Goal: Information Seeking & Learning: Learn about a topic

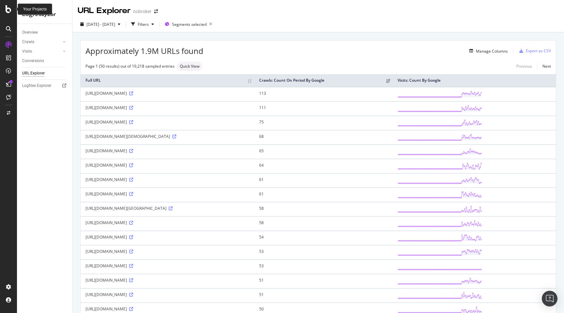
click at [9, 8] on icon at bounding box center [9, 9] width 6 height 8
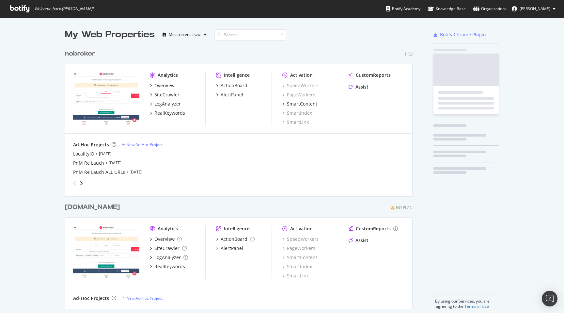
scroll to position [313, 564]
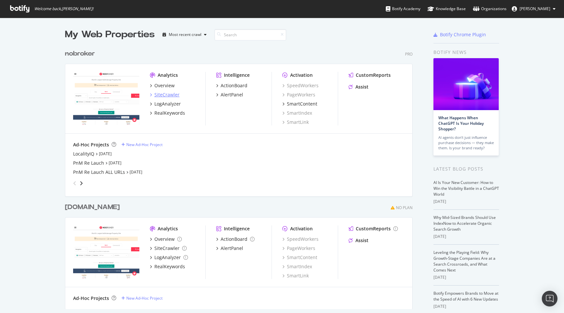
click at [167, 94] on div "SiteCrawler" at bounding box center [166, 94] width 25 height 7
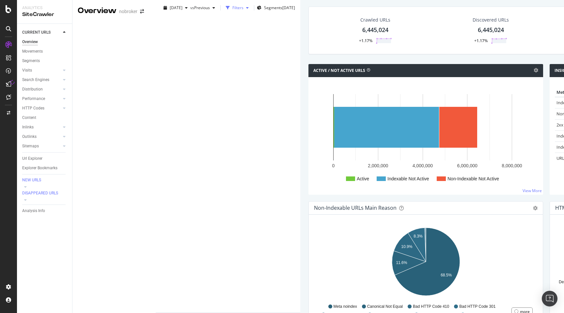
click at [232, 10] on div "Filters" at bounding box center [237, 8] width 11 height 6
click at [170, 28] on div "Add Filter" at bounding box center [178, 26] width 17 height 6
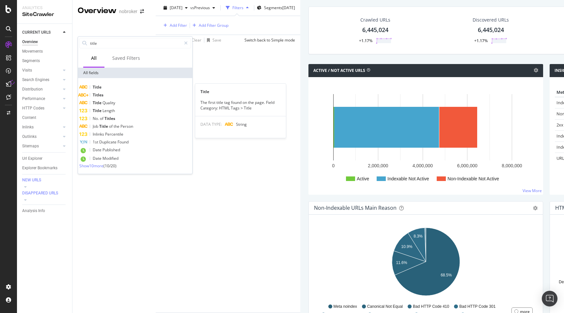
type input "title"
click at [102, 88] on span "Title" at bounding box center [97, 87] width 9 height 6
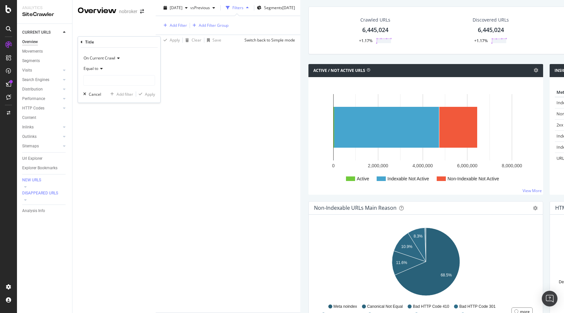
click at [97, 67] on span "Equal to" at bounding box center [91, 69] width 15 height 6
click at [100, 136] on div "Contains" at bounding box center [120, 133] width 70 height 8
click at [99, 81] on input "text" at bounding box center [119, 80] width 71 height 10
paste input "Flats, Houses, Apartments for Rent, Buy, Sale Without Brokerage in [GEOGRAPHIC_…"
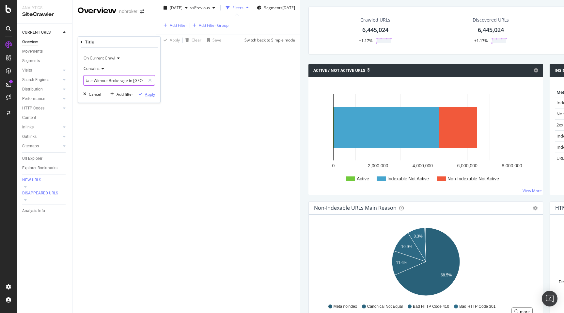
type input "Flats, Houses, Apartments for Rent, Buy, Sale Without Brokerage in [GEOGRAPHIC_…"
click at [150, 95] on div "Apply" at bounding box center [150, 94] width 10 height 6
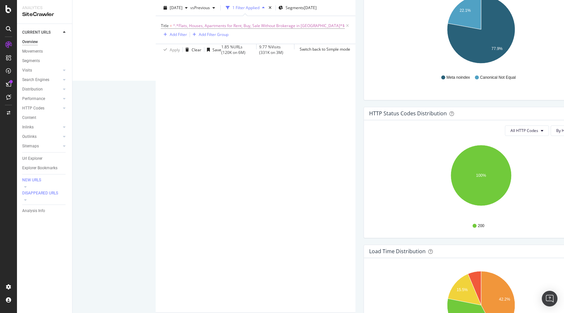
scroll to position [221, 0]
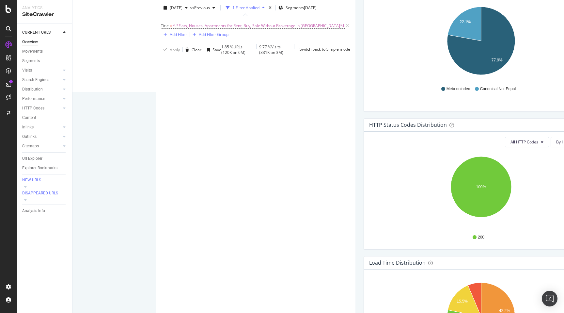
click at [76, 185] on div "Overview nobroker [DATE] vs Previous 1 Filter Applied Segments [DATE] Title = ^…" at bounding box center [459, 156] width 775 height 313
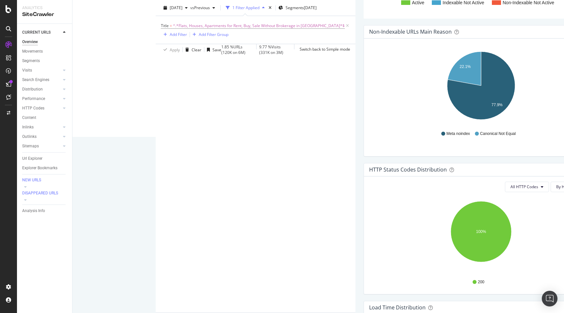
scroll to position [177, 0]
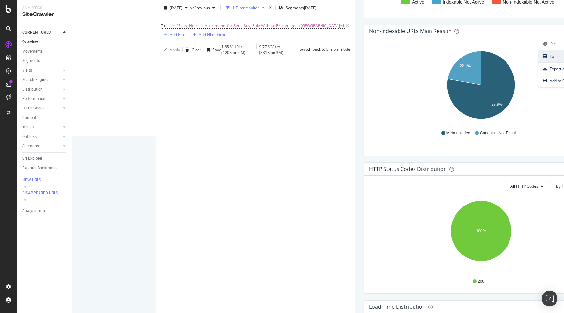
click at [538, 61] on span "Table" at bounding box center [567, 56] width 59 height 9
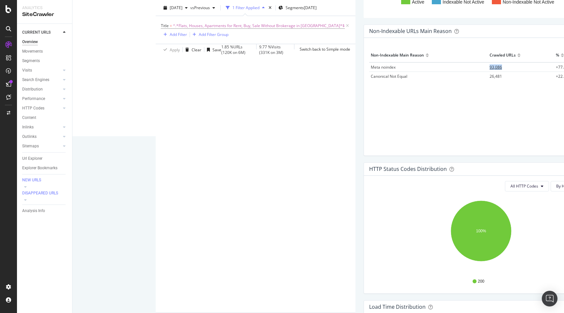
click at [490, 70] on span "93,086" at bounding box center [496, 67] width 12 height 6
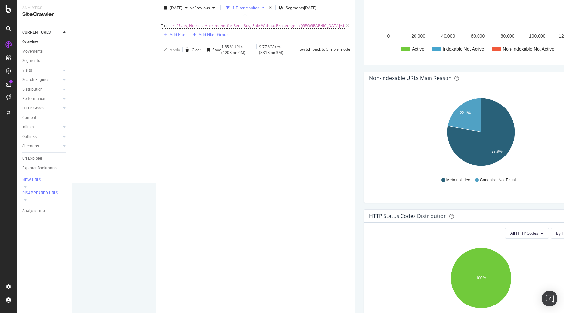
scroll to position [130, 0]
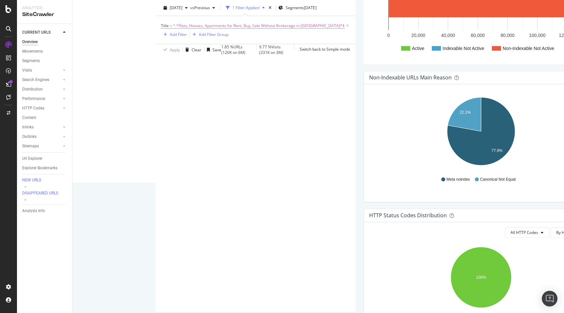
click at [538, 107] on span "Table" at bounding box center [567, 102] width 59 height 9
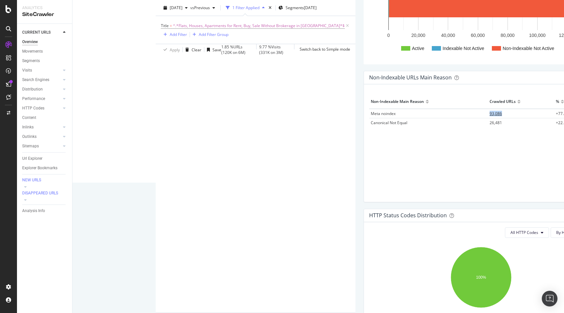
click at [490, 116] on span "93,086" at bounding box center [496, 114] width 12 height 6
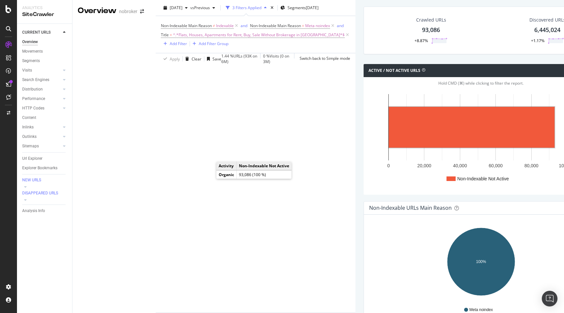
click at [389, 148] on rect "A chart." at bounding box center [472, 127] width 166 height 41
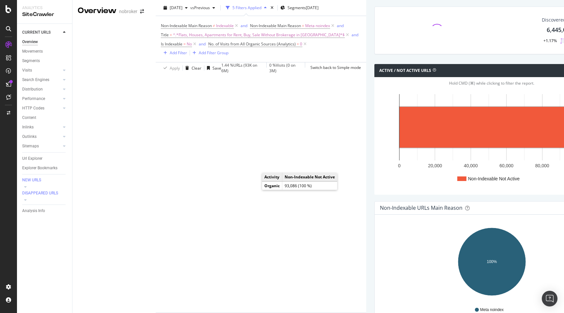
click at [399, 148] on rect "A chart." at bounding box center [482, 127] width 166 height 41
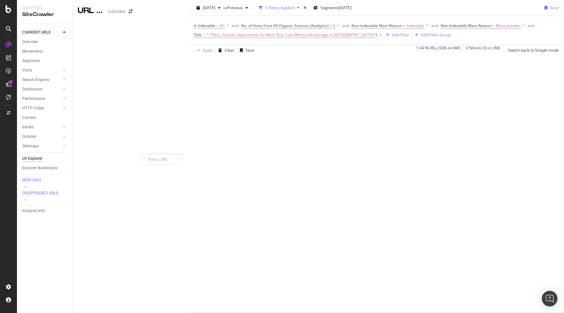
click at [564, 163] on div "URLs Crawled By Botify By seo Chart (by Value) Table Expand Export as CSV Expor…" at bounding box center [572, 105] width 16 height 211
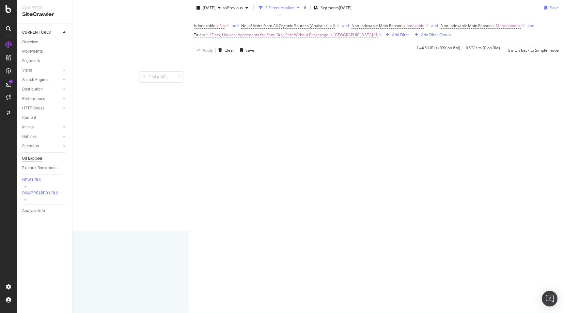
scroll to position [83, 0]
click at [320, 7] on span "Segments" at bounding box center [329, 8] width 18 height 6
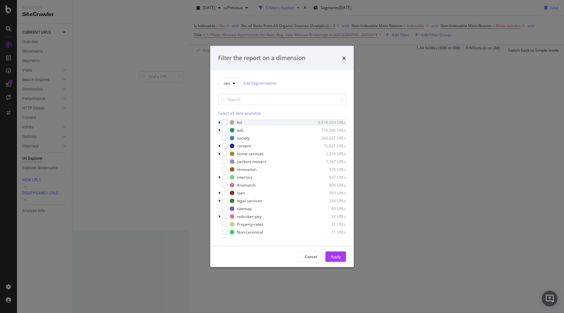
click at [219, 122] on icon "modal" at bounding box center [219, 122] width 2 height 4
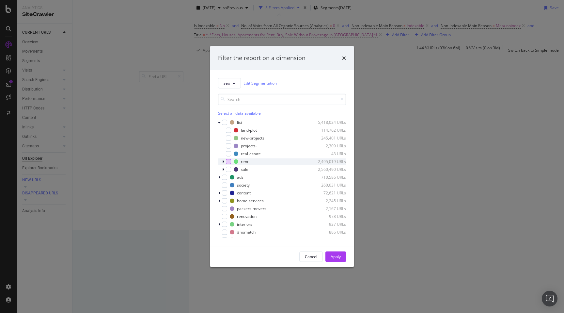
click at [228, 161] on div "modal" at bounding box center [228, 161] width 5 height 5
click at [336, 255] on div "Apply" at bounding box center [336, 257] width 10 height 6
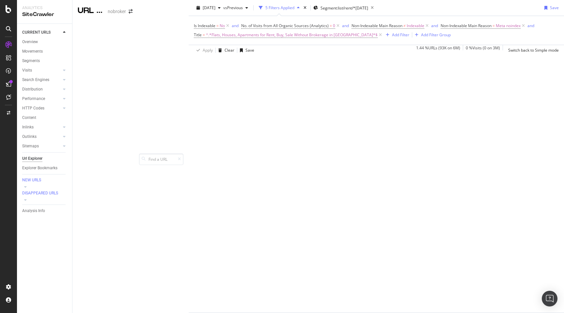
click at [564, 180] on div "URLs Crawled By Botify By seo Chart (by Value) Table Expand Export as CSV Expor…" at bounding box center [572, 124] width 16 height 248
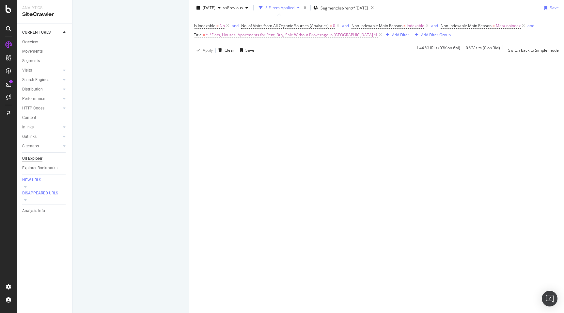
scroll to position [1010, 0]
